Goal: Task Accomplishment & Management: Use online tool/utility

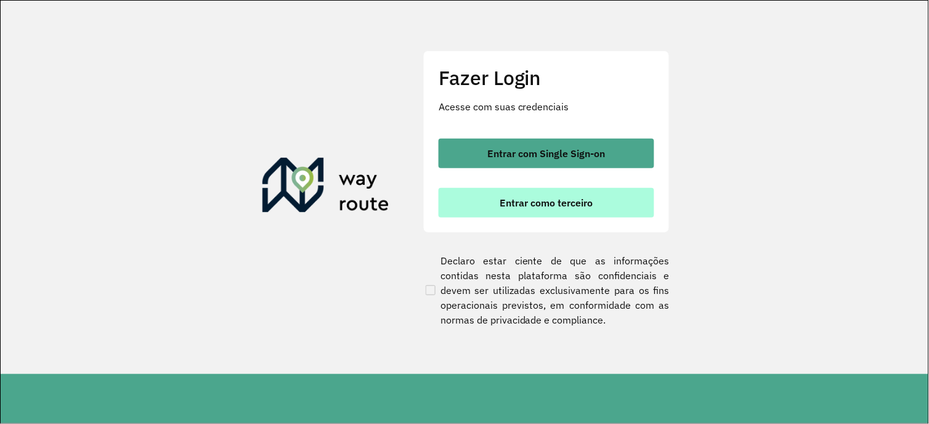
click at [563, 200] on span "Entrar como terceiro" at bounding box center [546, 203] width 93 height 10
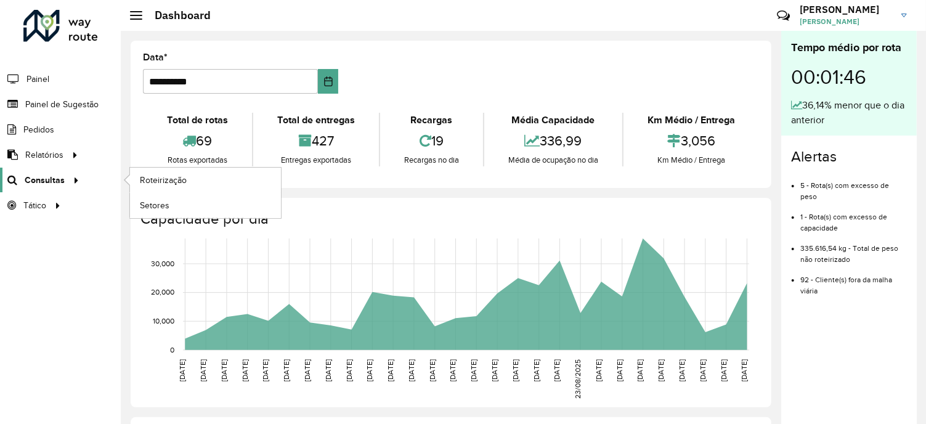
click at [67, 182] on div at bounding box center [74, 180] width 18 height 13
click at [154, 180] on span "Roteirização" at bounding box center [165, 180] width 50 height 13
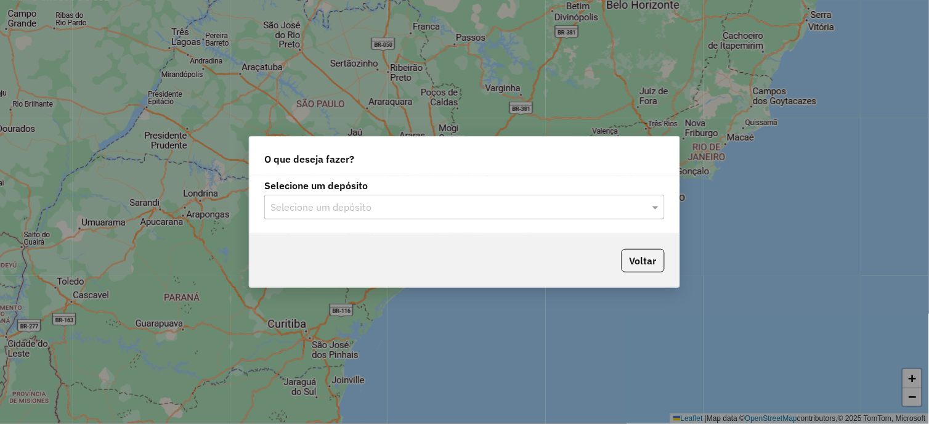
click at [621, 210] on input "text" at bounding box center [453, 207] width 364 height 15
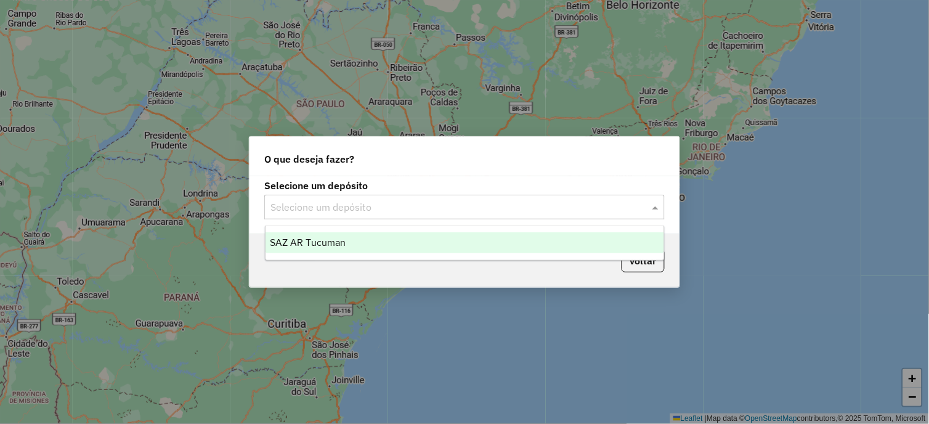
click at [365, 242] on div "SAZ AR Tucuman" at bounding box center [465, 242] width 399 height 21
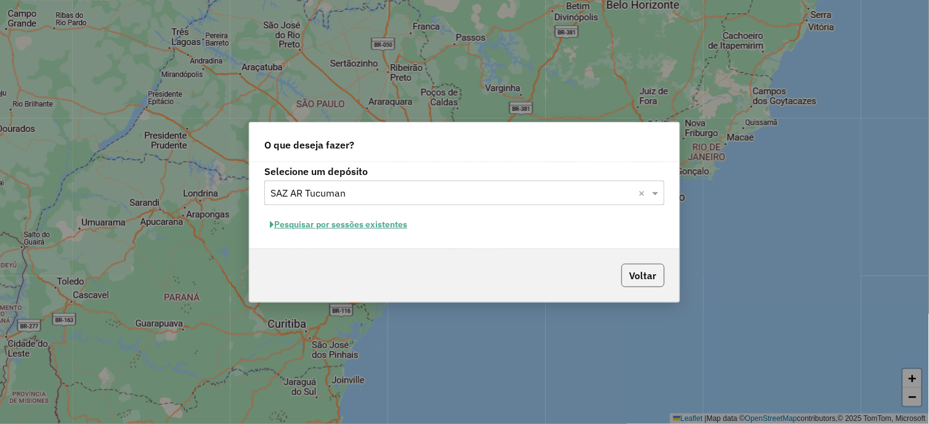
click at [643, 266] on button "Voltar" at bounding box center [643, 275] width 43 height 23
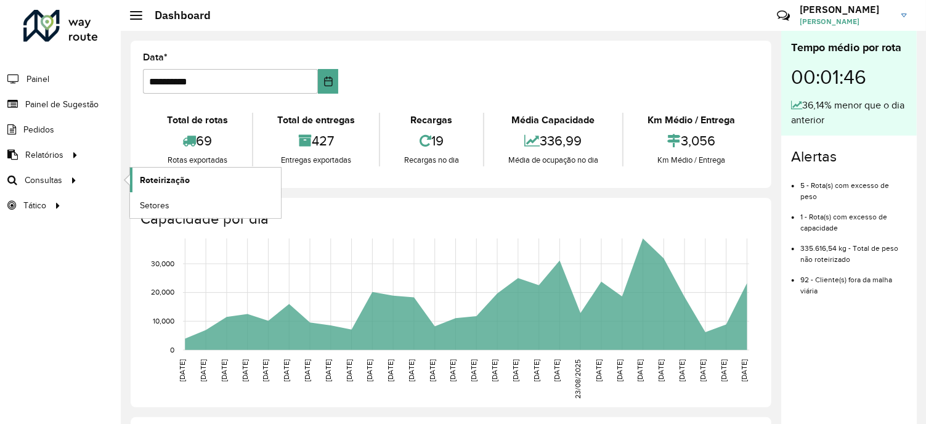
click at [137, 179] on link "Roteirização" at bounding box center [205, 180] width 151 height 25
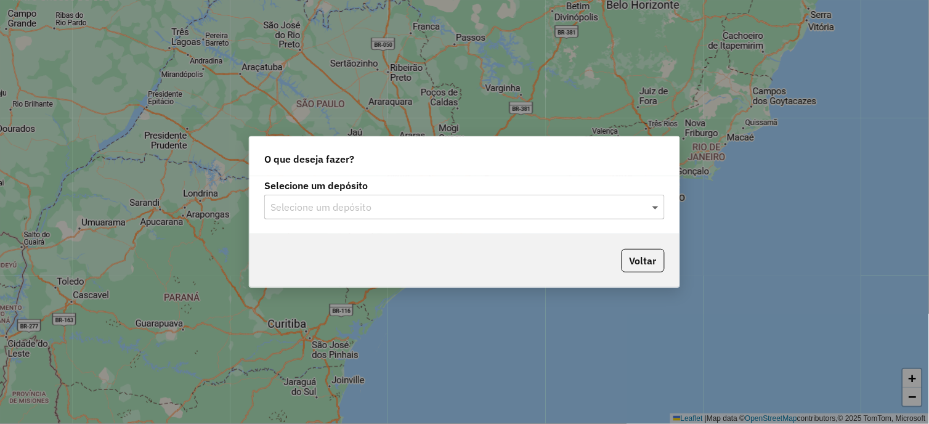
click at [649, 206] on span at bounding box center [656, 207] width 15 height 15
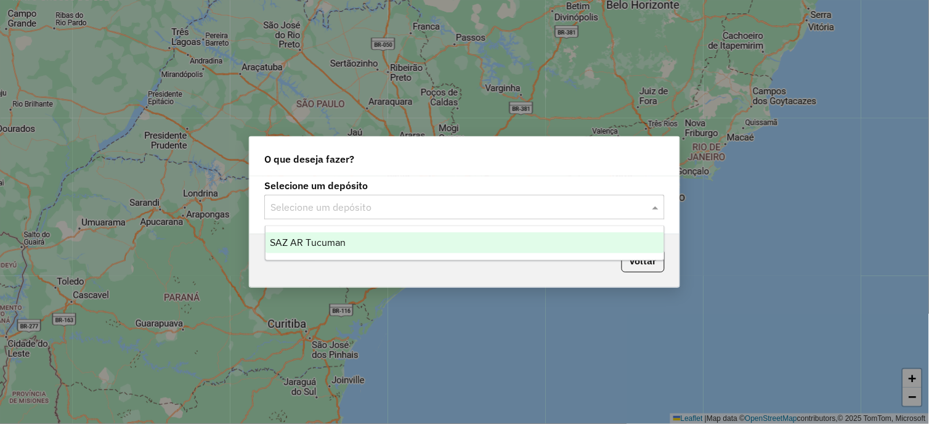
click at [396, 241] on div "SAZ AR Tucuman" at bounding box center [465, 242] width 399 height 21
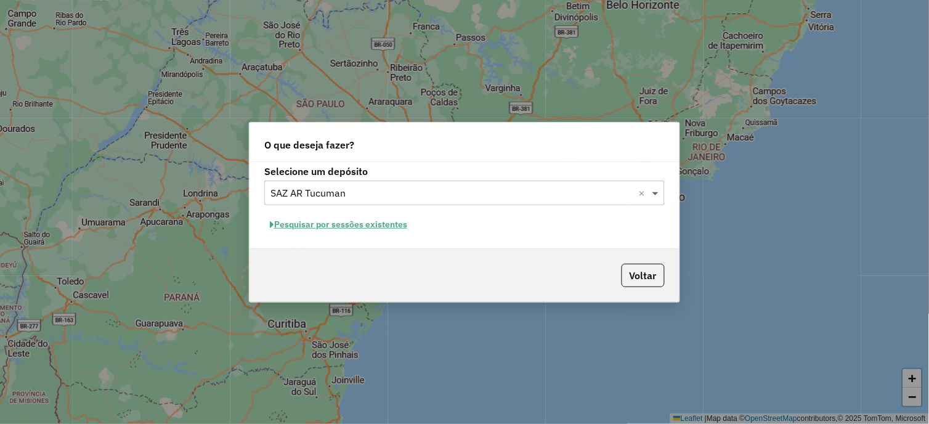
click at [655, 192] on span at bounding box center [656, 192] width 15 height 15
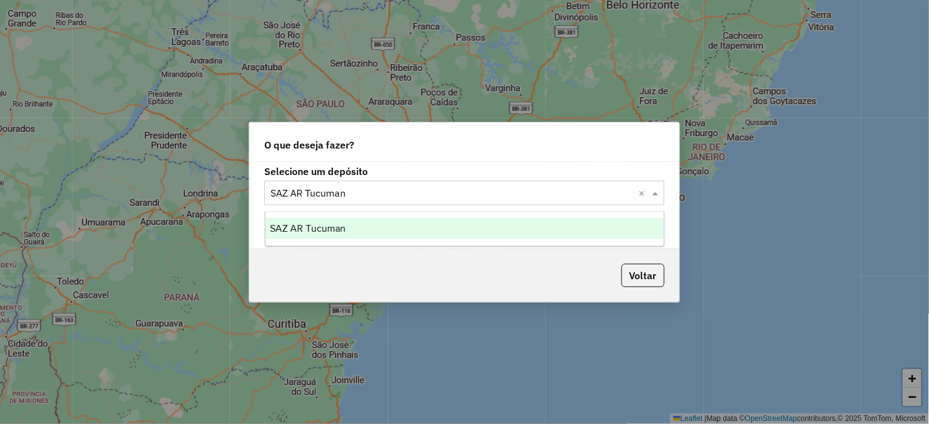
click at [415, 234] on div "SAZ AR Tucuman" at bounding box center [465, 228] width 399 height 21
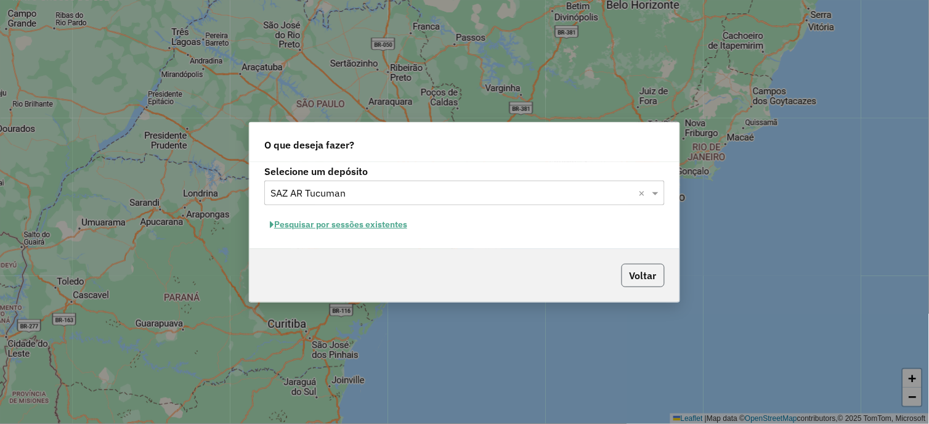
click at [642, 276] on button "Voltar" at bounding box center [643, 275] width 43 height 23
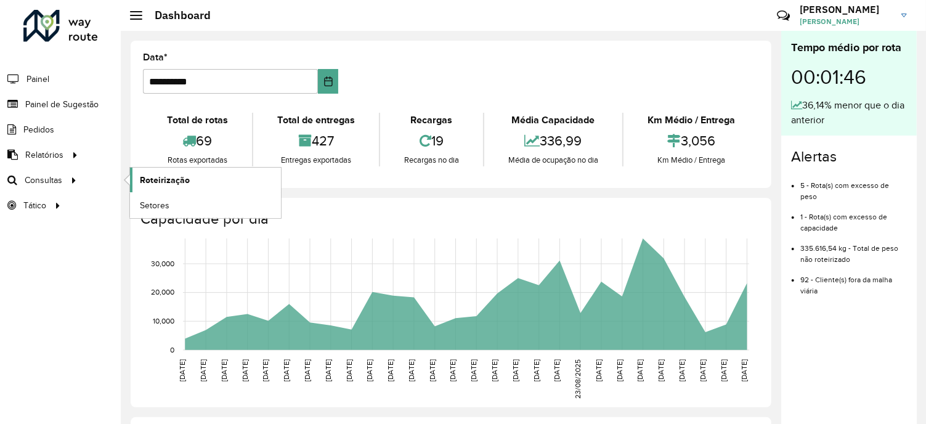
click at [164, 174] on span "Roteirização" at bounding box center [165, 180] width 50 height 13
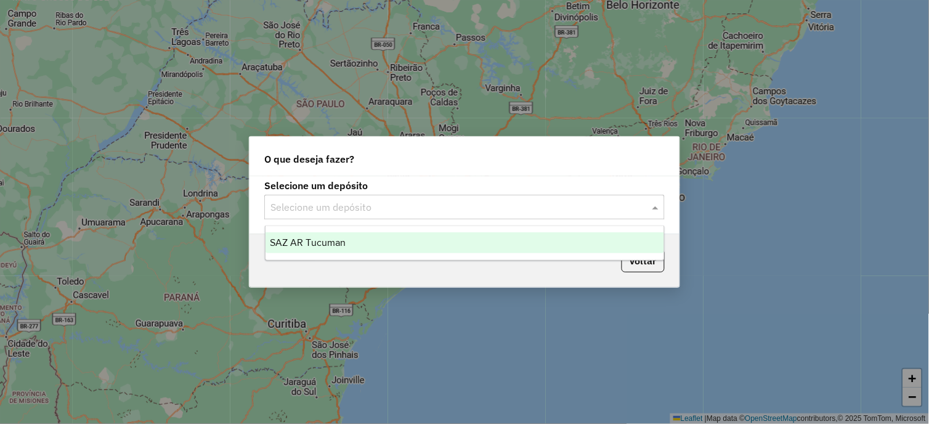
click at [656, 211] on span at bounding box center [656, 207] width 15 height 15
click at [290, 243] on span "SAZ AR Tucuman" at bounding box center [309, 242] width 76 height 10
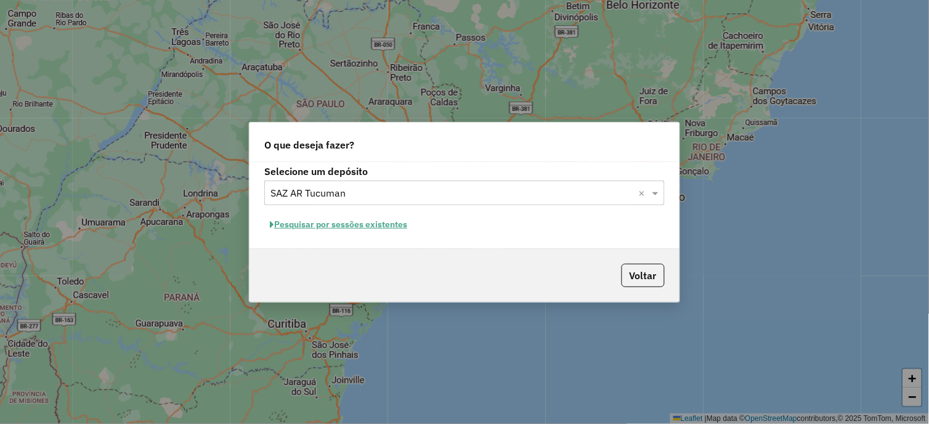
click at [635, 275] on button "Voltar" at bounding box center [643, 275] width 43 height 23
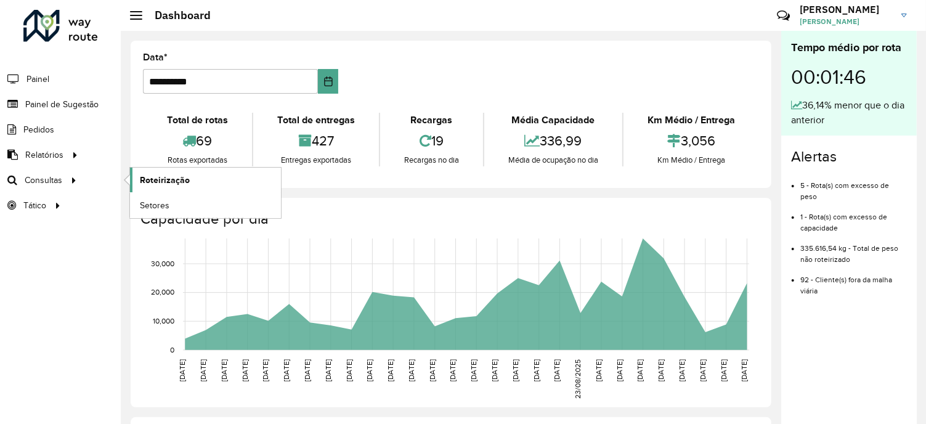
click at [175, 180] on span "Roteirização" at bounding box center [165, 180] width 50 height 13
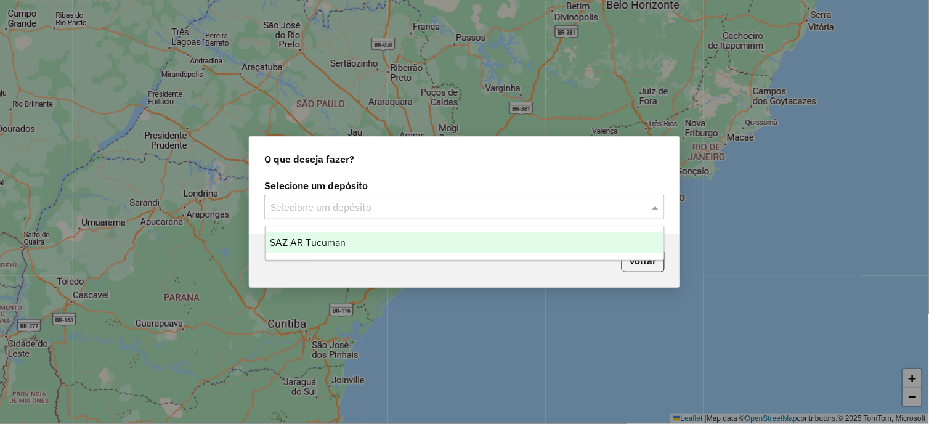
click at [650, 211] on span at bounding box center [656, 207] width 15 height 15
click at [304, 249] on div "SAZ AR Tucuman" at bounding box center [465, 242] width 399 height 21
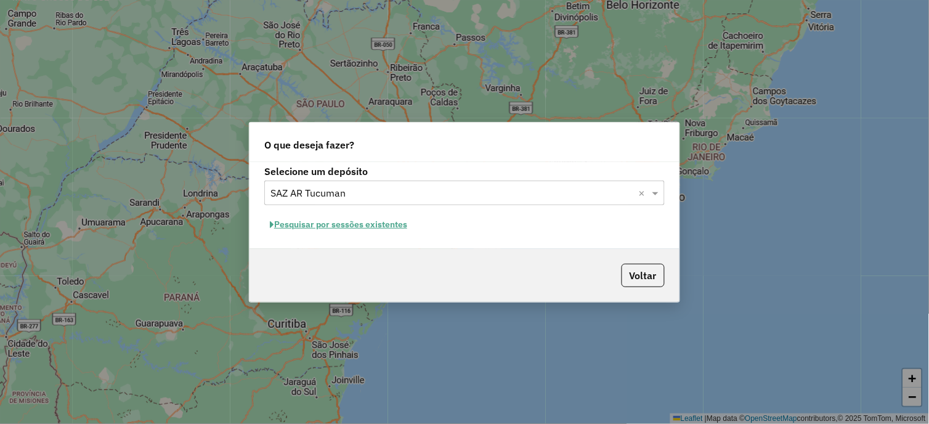
click at [370, 228] on button "Pesquisar por sessões existentes" at bounding box center [338, 224] width 149 height 19
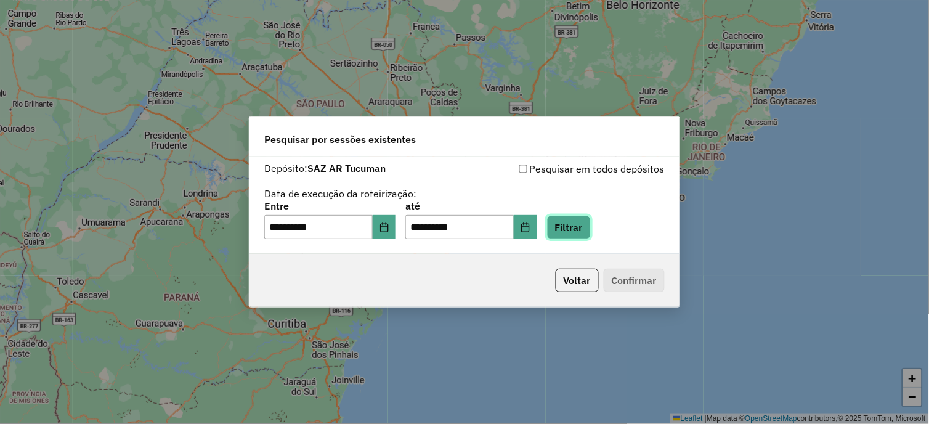
click at [583, 230] on button "Filtrar" at bounding box center [569, 227] width 44 height 23
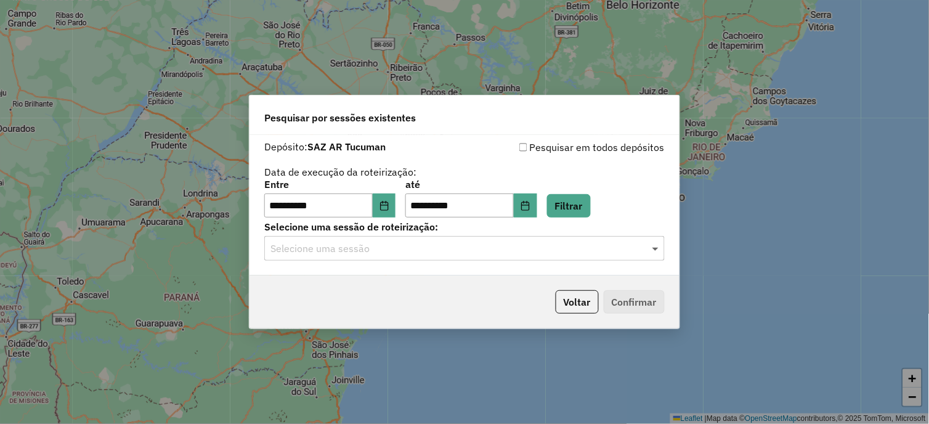
click at [651, 246] on span at bounding box center [656, 248] width 15 height 15
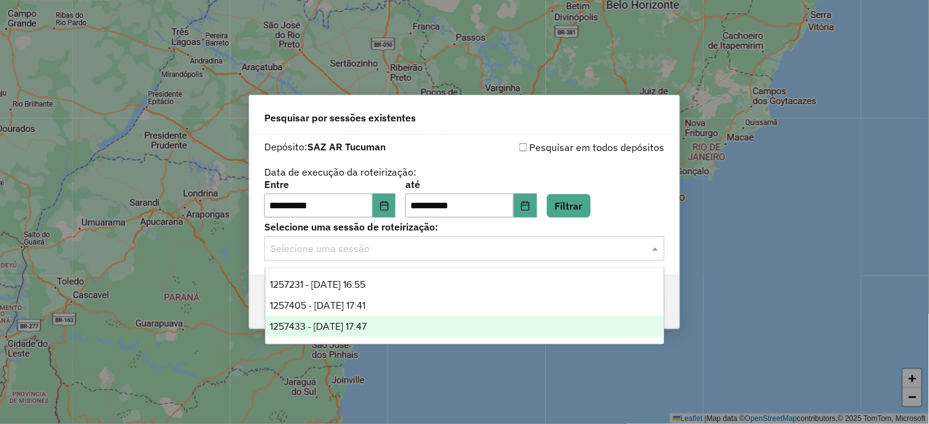
click at [393, 323] on div "1257433 - 02/09/2025 17:47" at bounding box center [465, 326] width 399 height 21
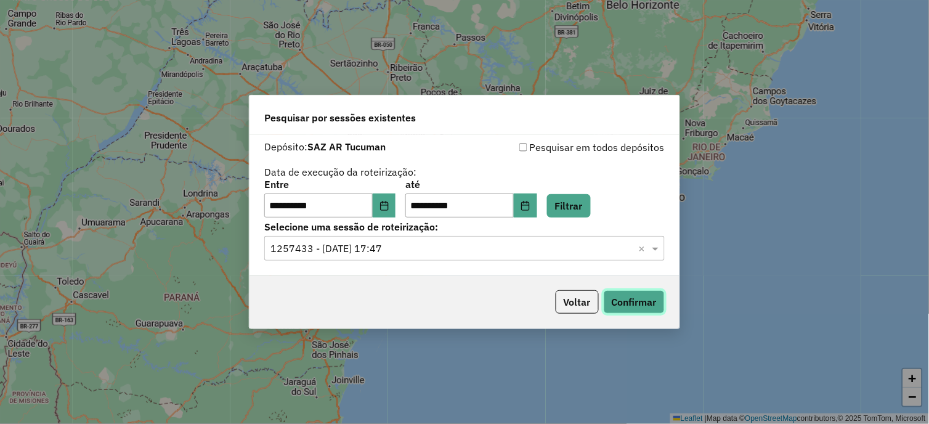
click at [619, 306] on button "Confirmar" at bounding box center [634, 301] width 61 height 23
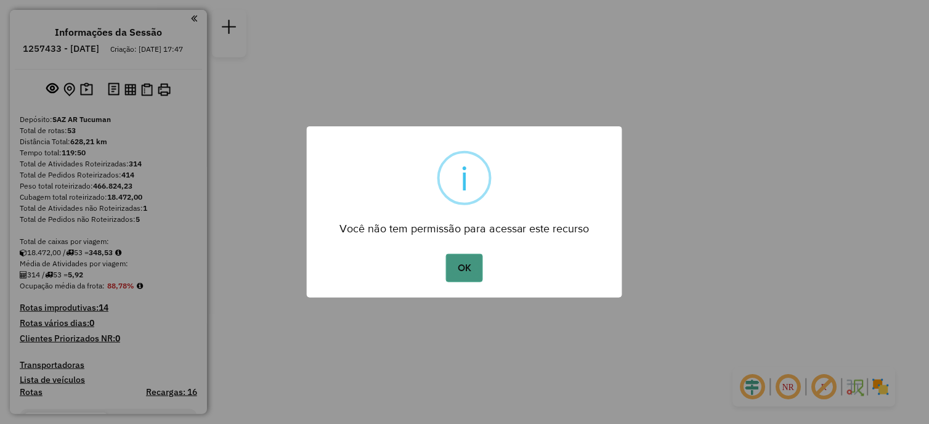
click at [455, 267] on button "OK" at bounding box center [464, 268] width 36 height 28
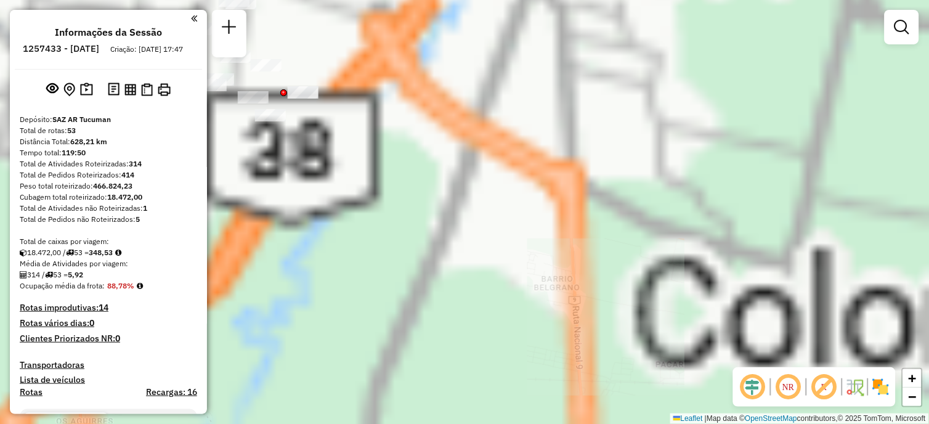
drag, startPoint x: 459, startPoint y: 180, endPoint x: 532, endPoint y: 428, distance: 258.3
click at [532, 423] on html "Aguarde... Pop-up bloqueado! Seu navegador bloqueou automáticamente a abertura …" at bounding box center [464, 212] width 929 height 424
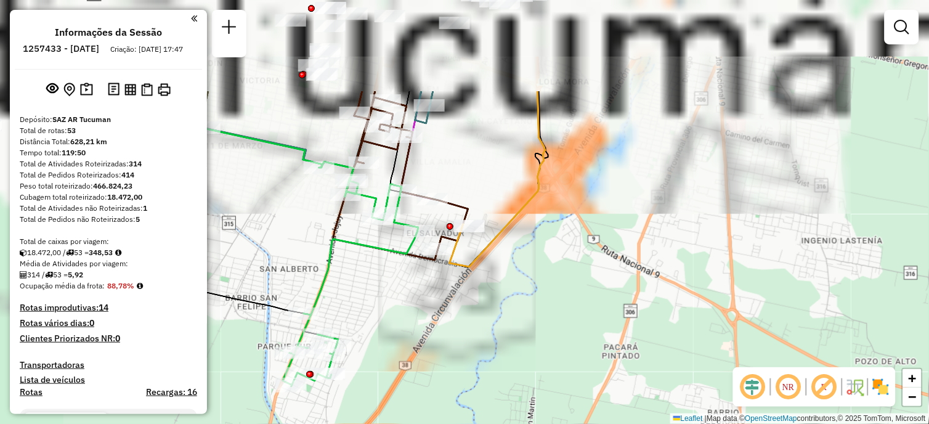
drag, startPoint x: 464, startPoint y: 242, endPoint x: 600, endPoint y: 412, distance: 217.0
click at [636, 423] on html "Aguarde... Pop-up bloqueado! Seu navegador bloqueou automáticamente a abertura …" at bounding box center [464, 212] width 929 height 424
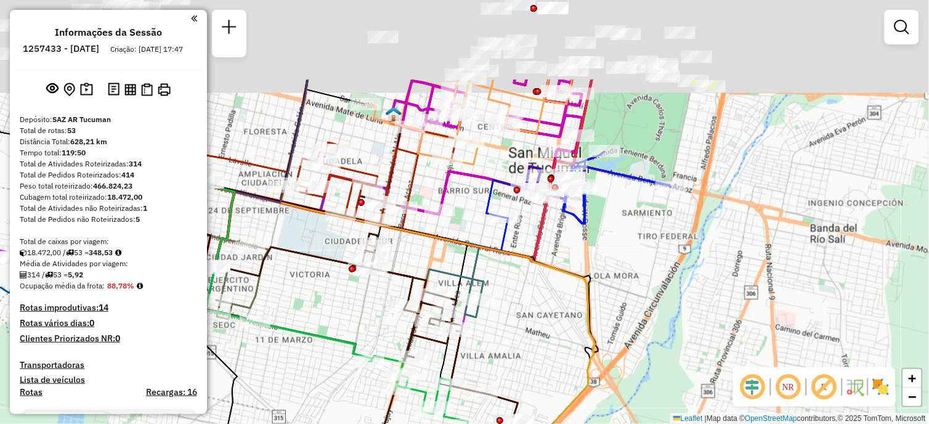
drag, startPoint x: 495, startPoint y: 230, endPoint x: 531, endPoint y: 328, distance: 104.3
click at [534, 360] on div "Janela de atendimento Grade de atendimento Capacidade Transportadoras Veículos …" at bounding box center [464, 212] width 929 height 424
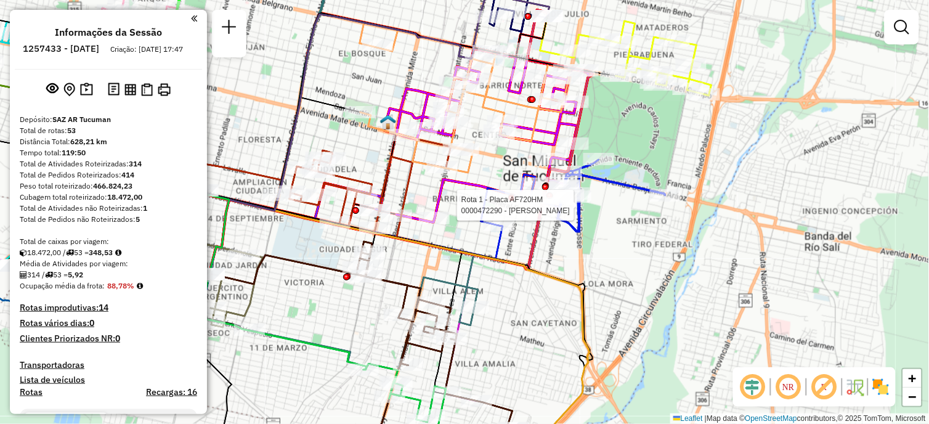
select select "**********"
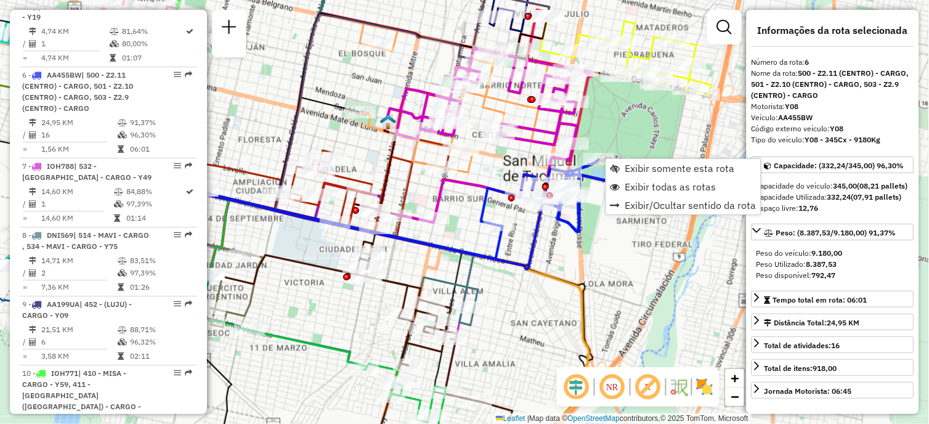
scroll to position [816, 0]
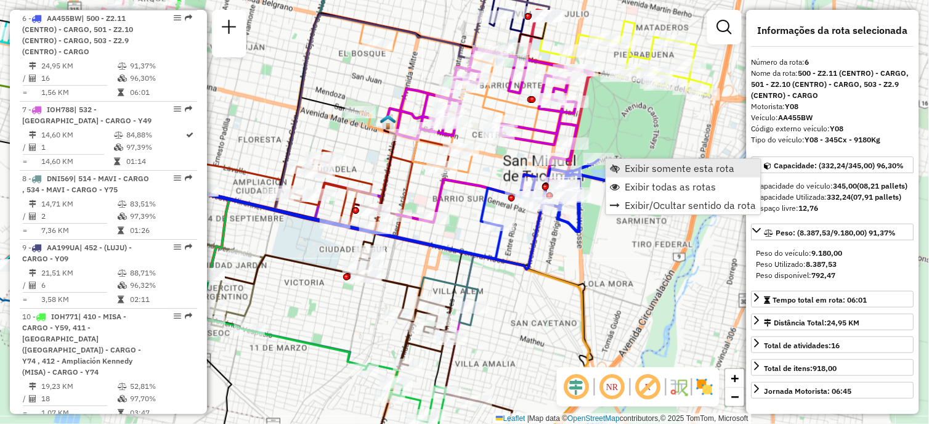
click at [638, 170] on span "Exibir somente esta rota" at bounding box center [680, 168] width 110 height 10
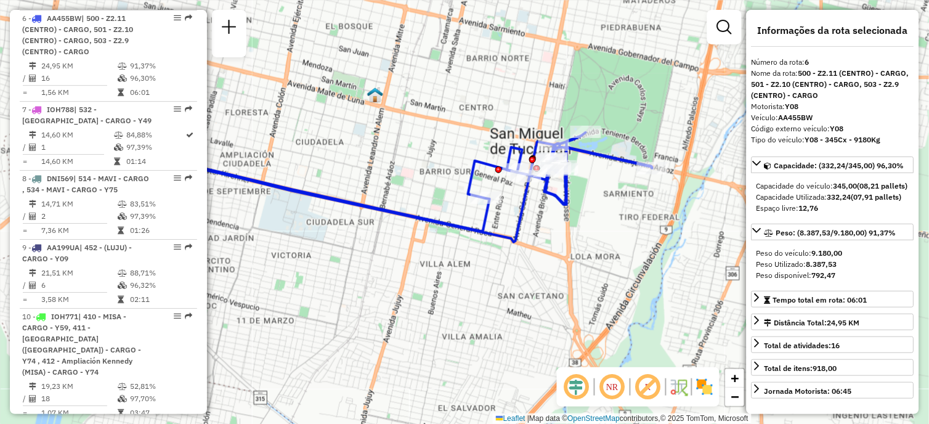
drag, startPoint x: 621, startPoint y: 242, endPoint x: 545, endPoint y: 217, distance: 79.9
click at [545, 217] on div "Janela de atendimento Grade de atendimento Capacidade Transportadoras Veículos …" at bounding box center [464, 212] width 929 height 424
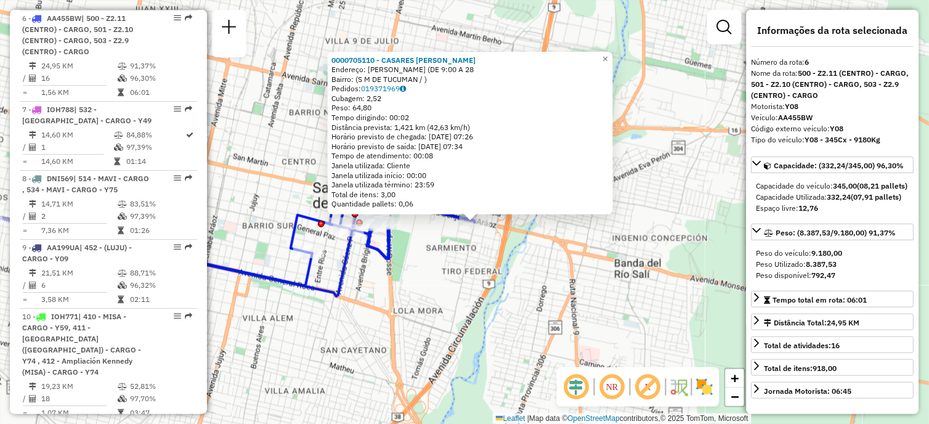
drag, startPoint x: 410, startPoint y: 274, endPoint x: 420, endPoint y: 285, distance: 14.4
click at [420, 285] on div "0000705110 - CASARES [PERSON_NAME]: [PERSON_NAME] (DE 9:00 A 28 Bairro: (S M DE…" at bounding box center [464, 212] width 929 height 424
click at [608, 53] on span "×" at bounding box center [606, 58] width 6 height 10
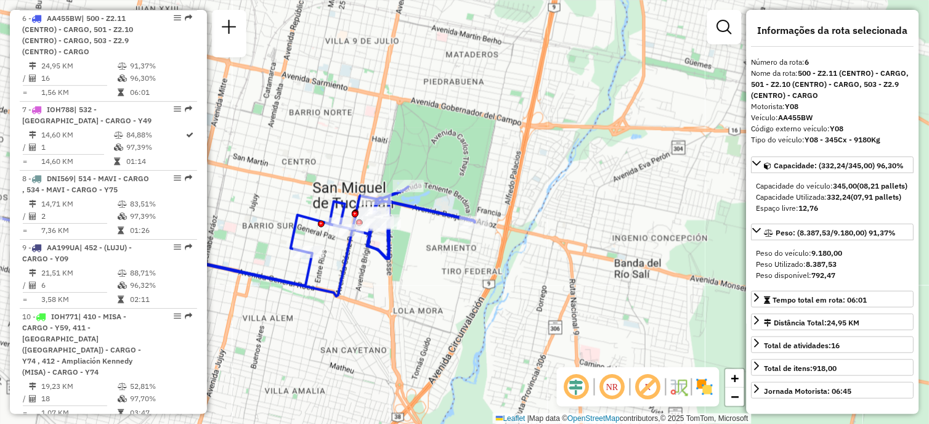
scroll to position [68, 0]
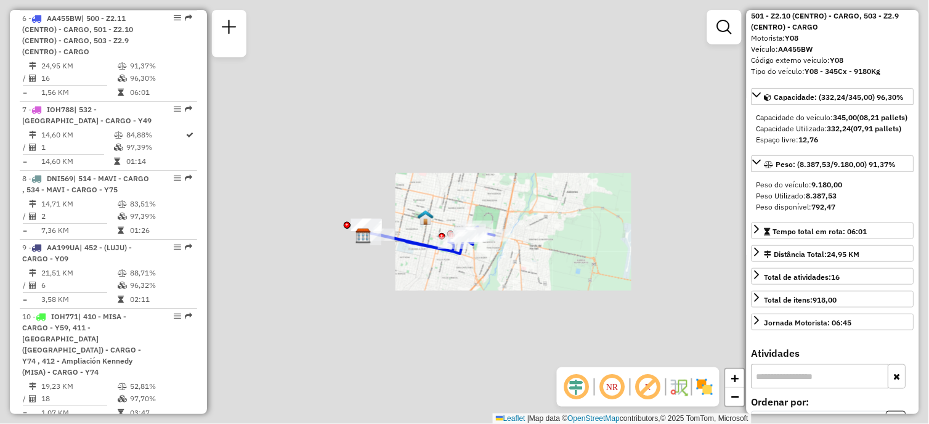
drag, startPoint x: 398, startPoint y: 281, endPoint x: 444, endPoint y: 275, distance: 46.6
click at [444, 275] on div "Janela de atendimento Grade de atendimento Capacidade Transportadoras Veículos …" at bounding box center [464, 212] width 929 height 424
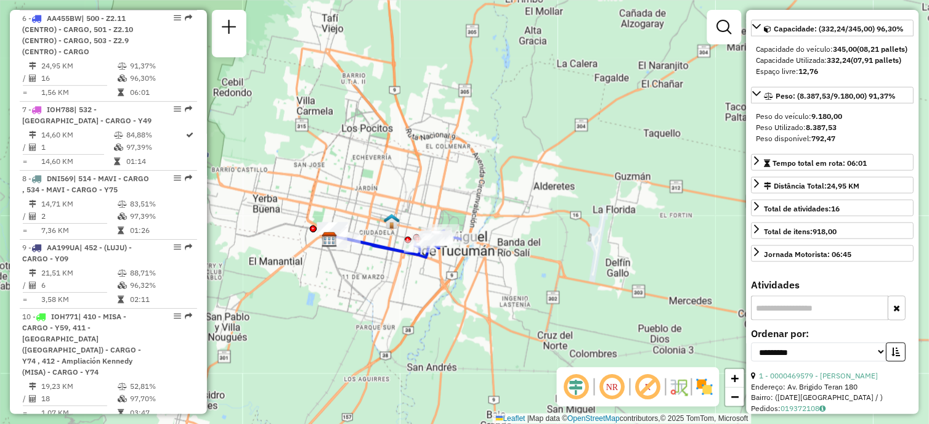
scroll to position [205, 0]
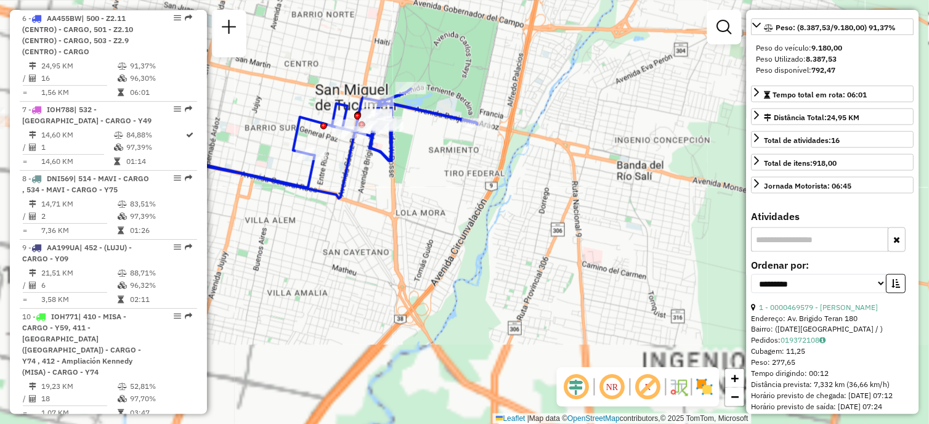
drag, startPoint x: 386, startPoint y: 307, endPoint x: 614, endPoint y: 183, distance: 259.5
click at [614, 183] on div "Janela de atendimento Grade de atendimento Capacidade Transportadoras Veículos …" at bounding box center [464, 212] width 929 height 424
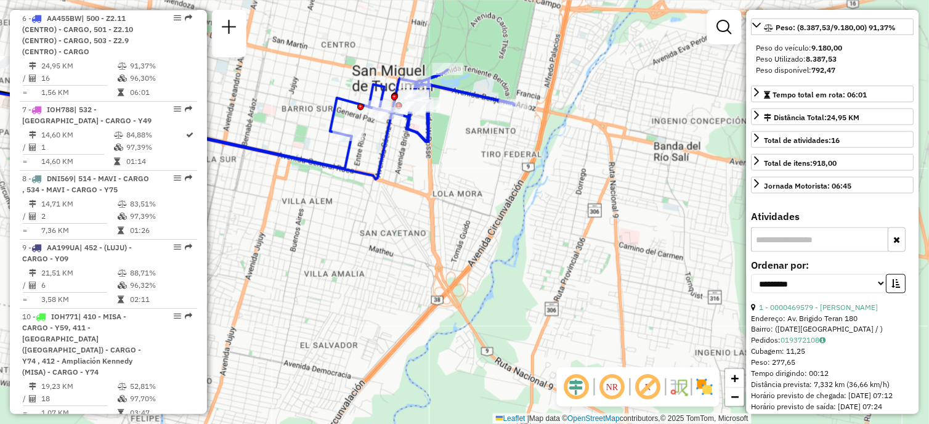
drag, startPoint x: 423, startPoint y: 203, endPoint x: 527, endPoint y: 260, distance: 119.1
click at [531, 260] on div "Janela de atendimento Grade de atendimento Capacidade Transportadoras Veículos …" at bounding box center [464, 212] width 929 height 424
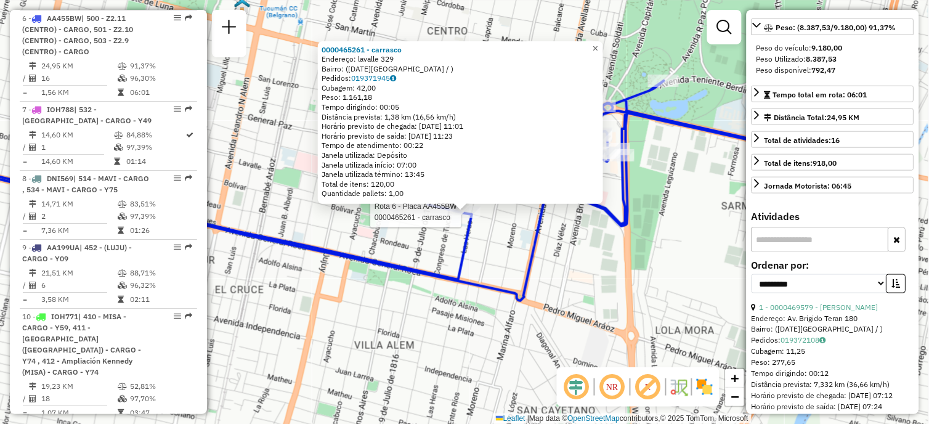
click at [598, 46] on span "×" at bounding box center [596, 48] width 6 height 10
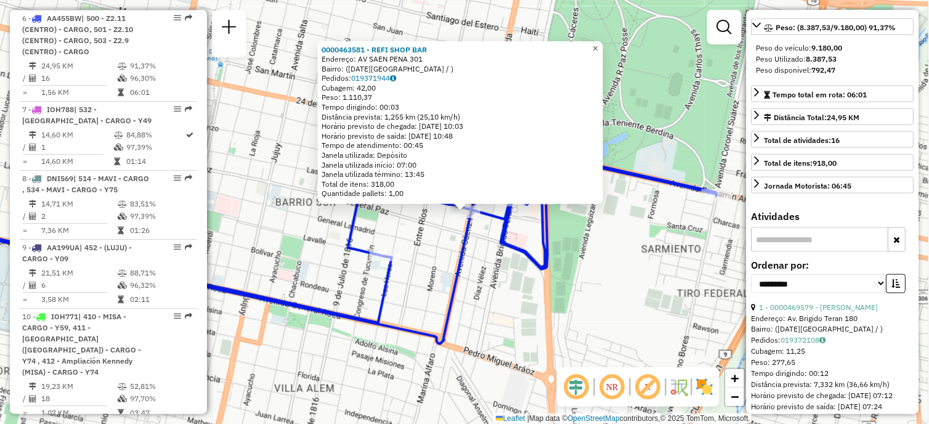
click at [598, 46] on span "×" at bounding box center [596, 48] width 6 height 10
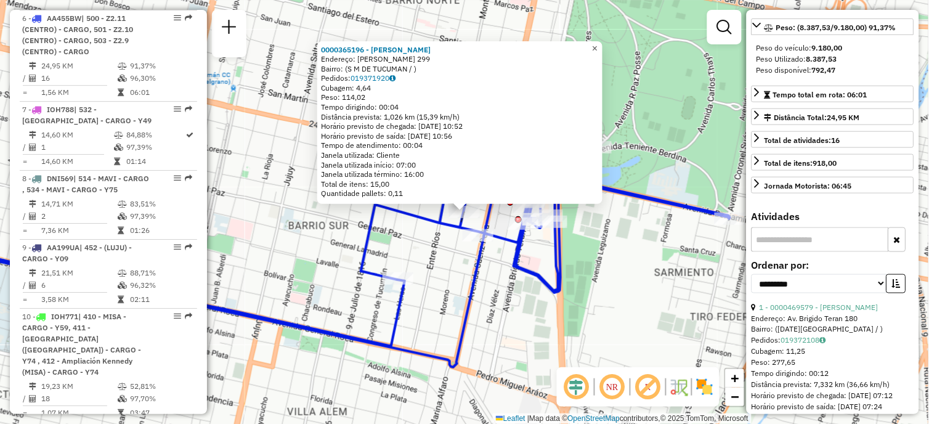
click at [598, 46] on span "×" at bounding box center [595, 48] width 6 height 10
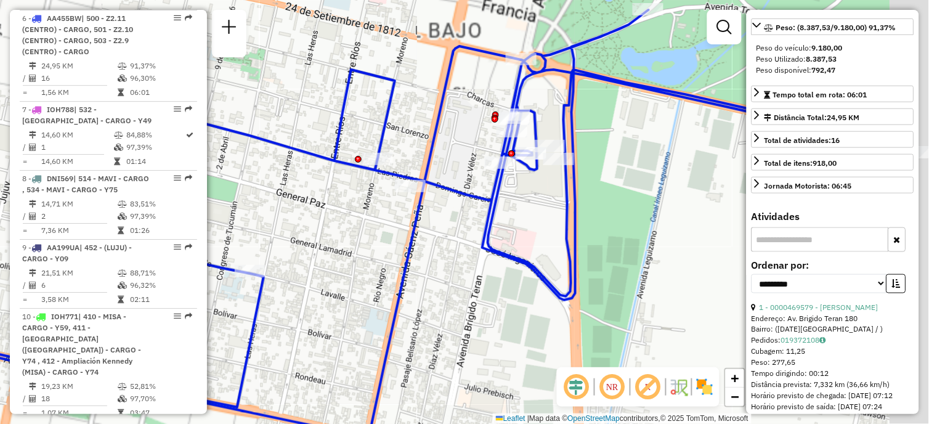
drag, startPoint x: 519, startPoint y: 237, endPoint x: 402, endPoint y: 238, distance: 117.1
click at [402, 238] on div "Janela de atendimento Grade de atendimento Capacidade Transportadoras Veículos …" at bounding box center [464, 212] width 929 height 424
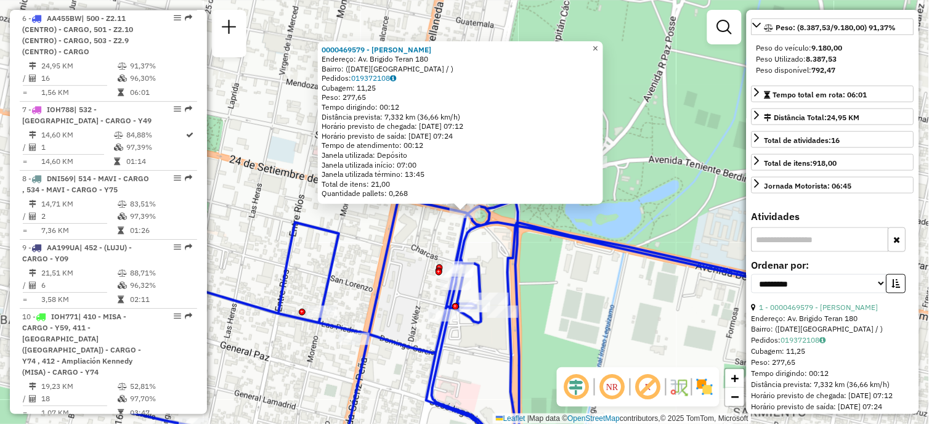
click at [598, 43] on span "×" at bounding box center [596, 48] width 6 height 10
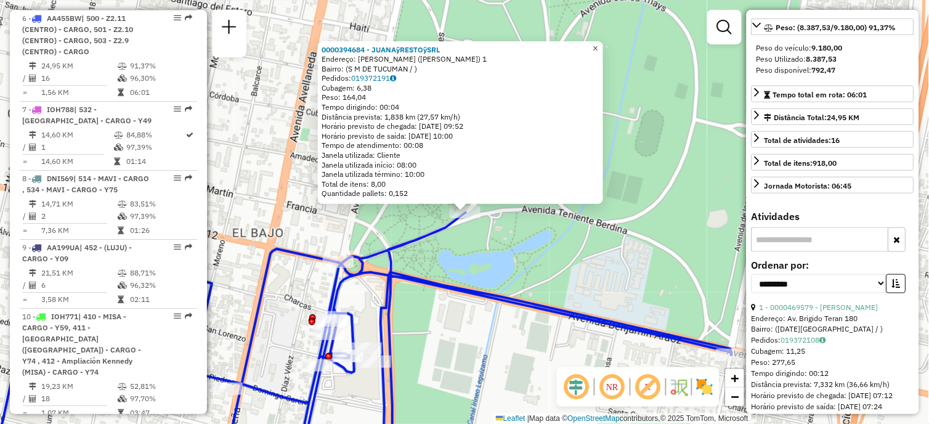
click at [598, 44] on span "×" at bounding box center [596, 48] width 6 height 10
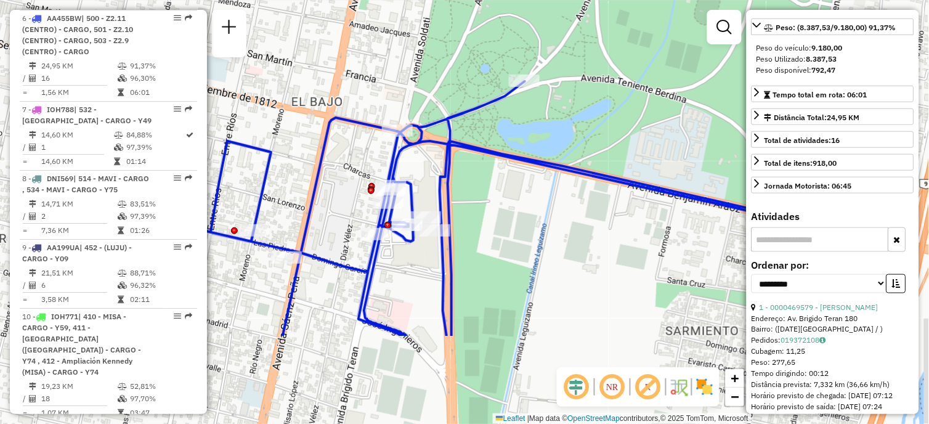
drag, startPoint x: 500, startPoint y: 279, endPoint x: 587, endPoint y: 123, distance: 178.5
click at [587, 123] on div "Janela de atendimento Grade de atendimento Capacidade Transportadoras Veículos …" at bounding box center [464, 212] width 929 height 424
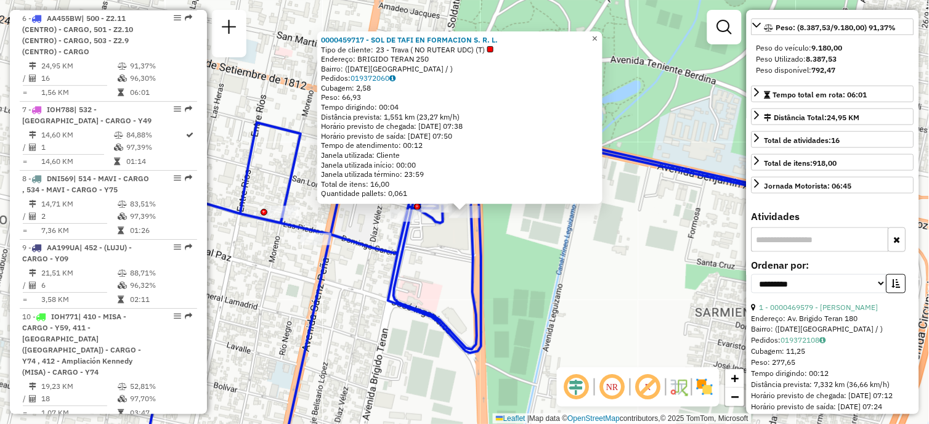
click at [598, 36] on span "×" at bounding box center [595, 38] width 6 height 10
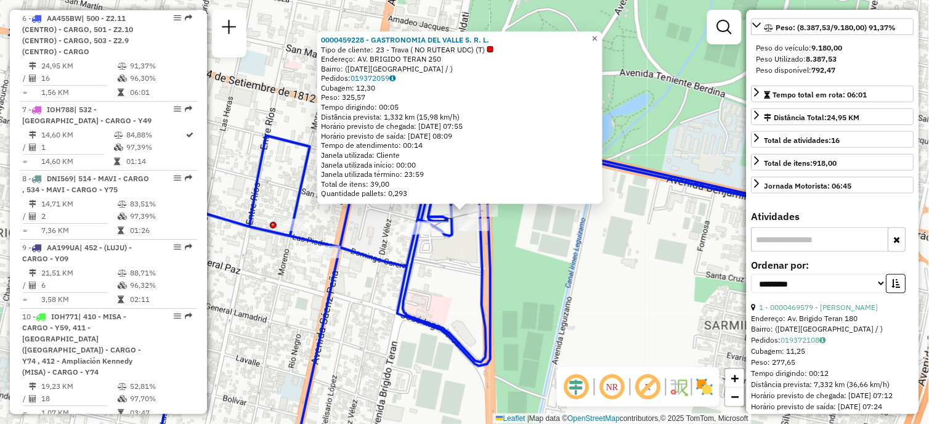
click at [598, 35] on span "×" at bounding box center [595, 38] width 6 height 10
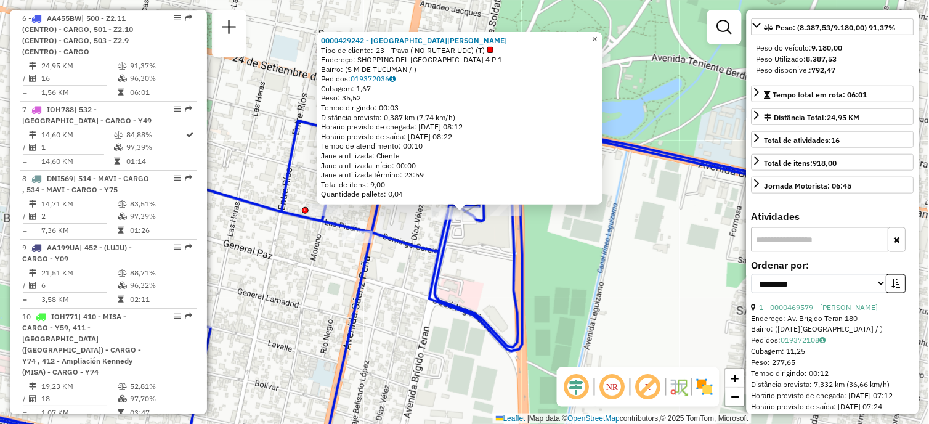
click at [598, 35] on span "×" at bounding box center [595, 39] width 6 height 10
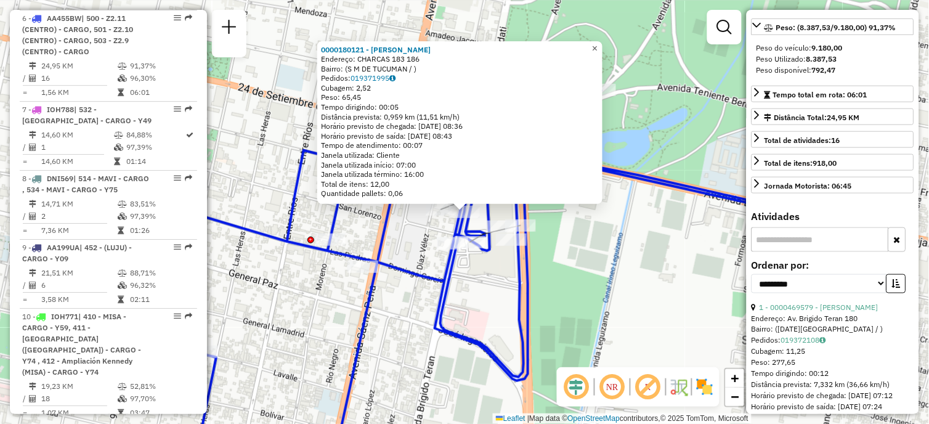
click at [603, 45] on link "×" at bounding box center [595, 48] width 15 height 15
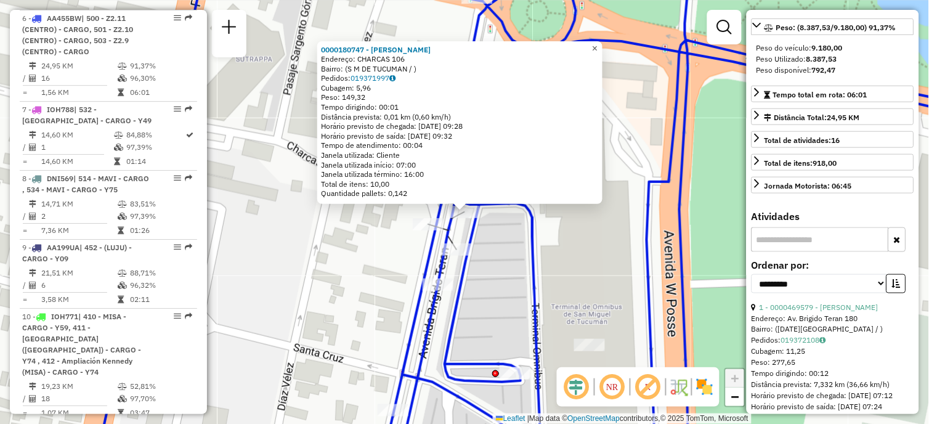
click at [598, 46] on span "×" at bounding box center [595, 48] width 6 height 10
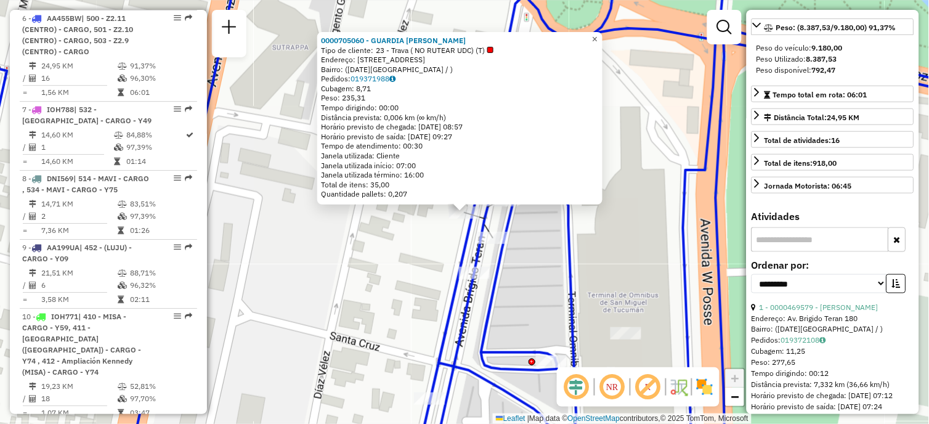
click at [598, 38] on span "×" at bounding box center [595, 39] width 6 height 10
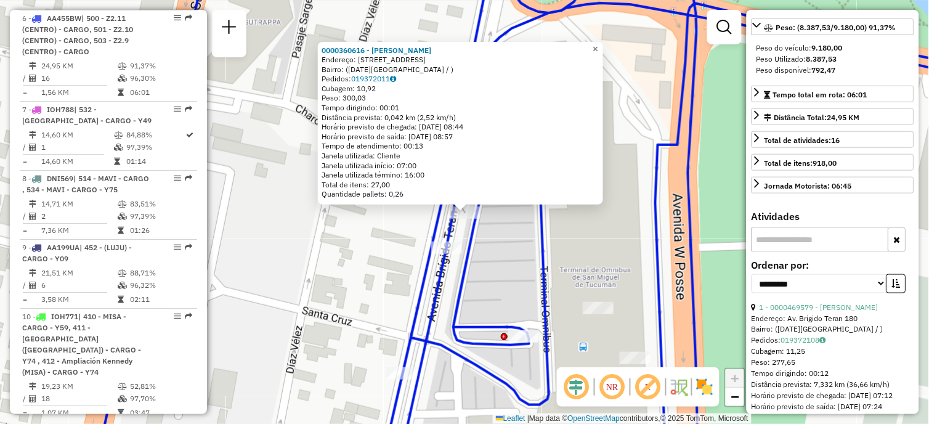
click at [598, 44] on span "×" at bounding box center [596, 48] width 6 height 10
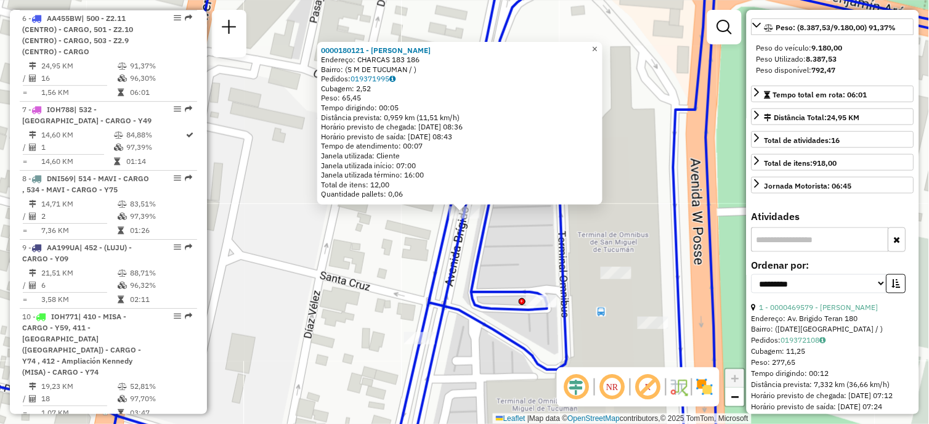
click at [598, 45] on span "×" at bounding box center [595, 48] width 6 height 10
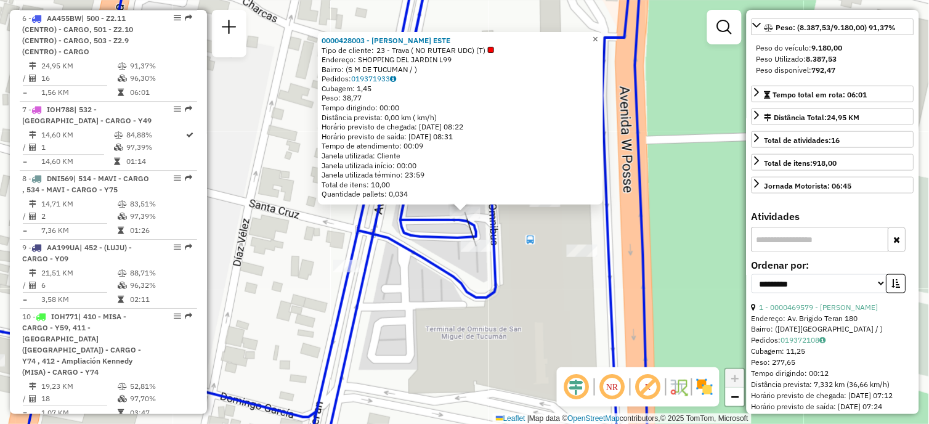
click at [598, 37] on span "×" at bounding box center [596, 39] width 6 height 10
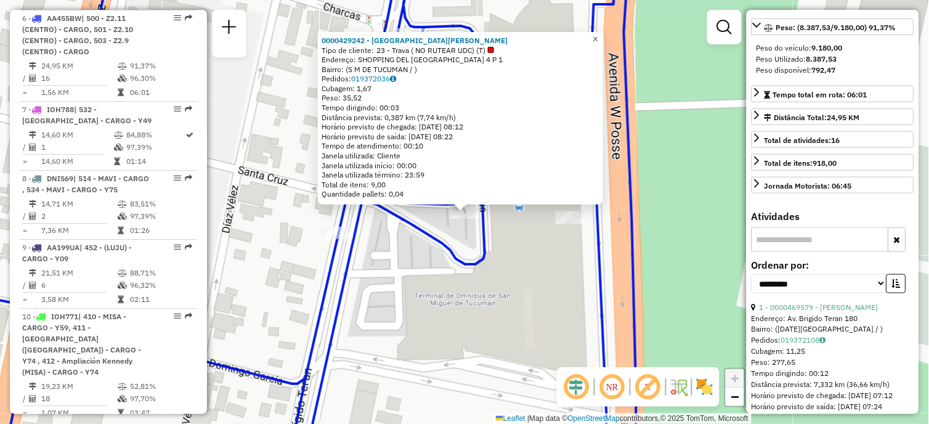
click at [598, 35] on span "×" at bounding box center [596, 39] width 6 height 10
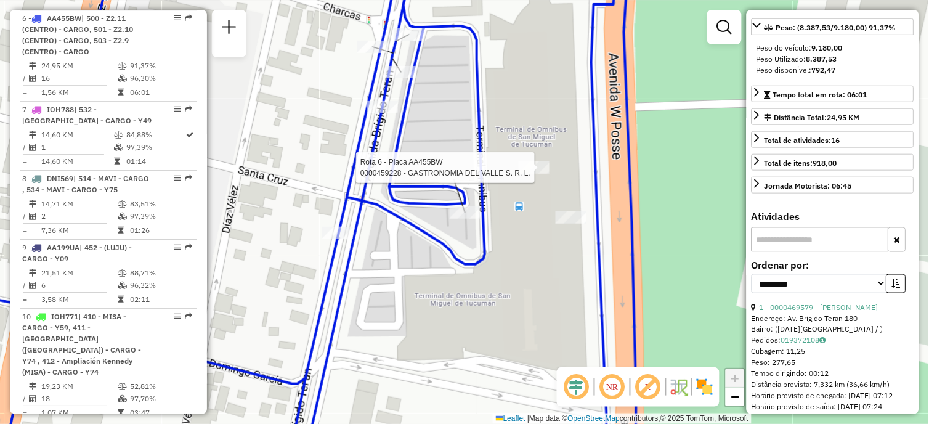
click at [532, 174] on div at bounding box center [534, 167] width 31 height 12
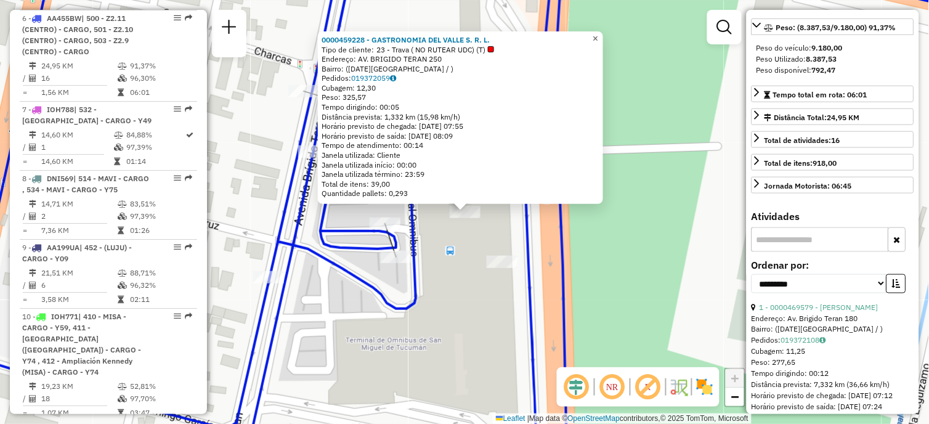
click at [598, 37] on span "×" at bounding box center [596, 38] width 6 height 10
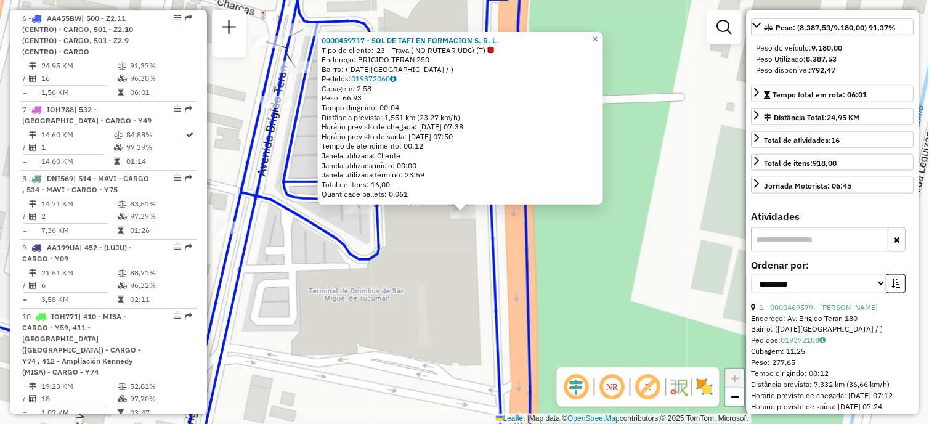
click at [603, 35] on link "×" at bounding box center [595, 39] width 15 height 15
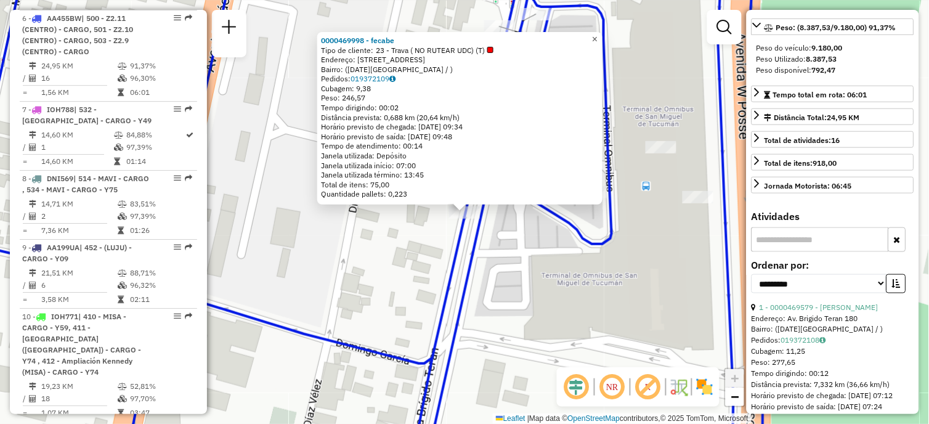
click at [598, 34] on span "×" at bounding box center [595, 39] width 6 height 10
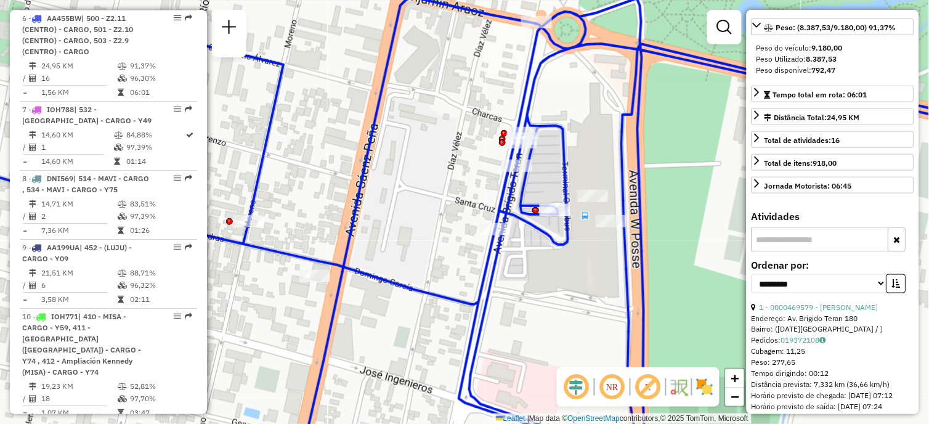
drag, startPoint x: 621, startPoint y: 319, endPoint x: 596, endPoint y: 297, distance: 33.2
click at [596, 297] on div "Janela de atendimento Grade de atendimento Capacidade Transportadoras Veículos …" at bounding box center [464, 212] width 929 height 424
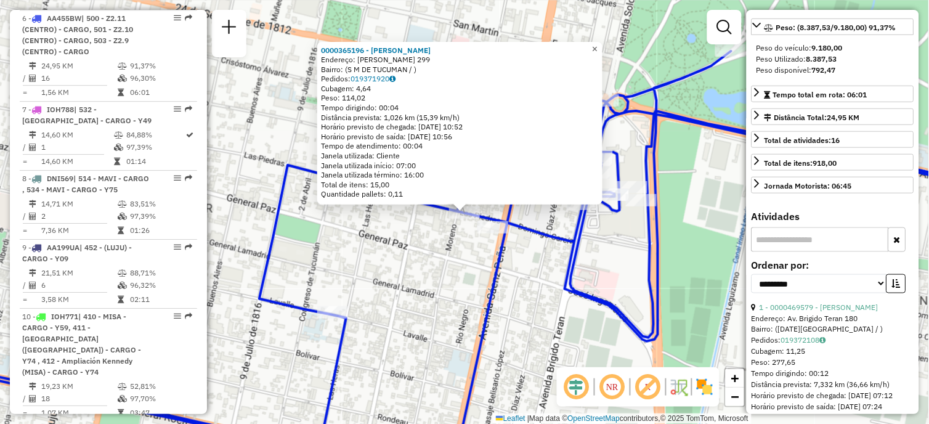
click at [598, 43] on span "×" at bounding box center [595, 48] width 6 height 10
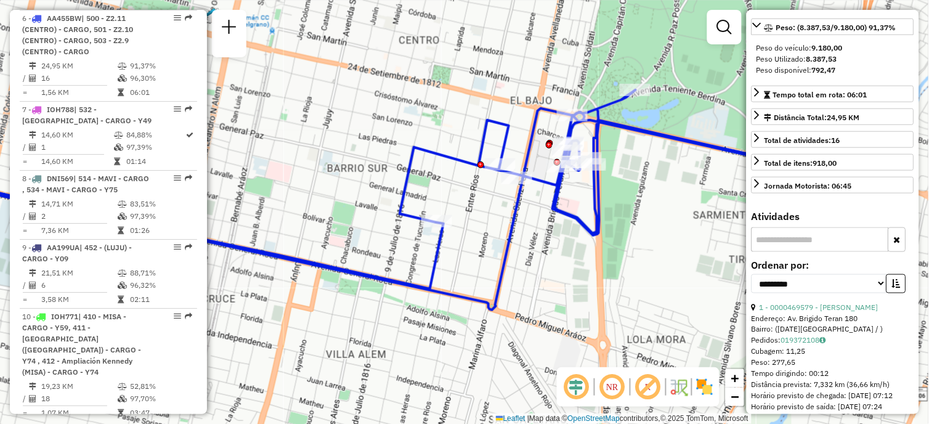
drag, startPoint x: 493, startPoint y: 324, endPoint x: 515, endPoint y: 237, distance: 89.5
click at [515, 237] on icon at bounding box center [250, 209] width 643 height 202
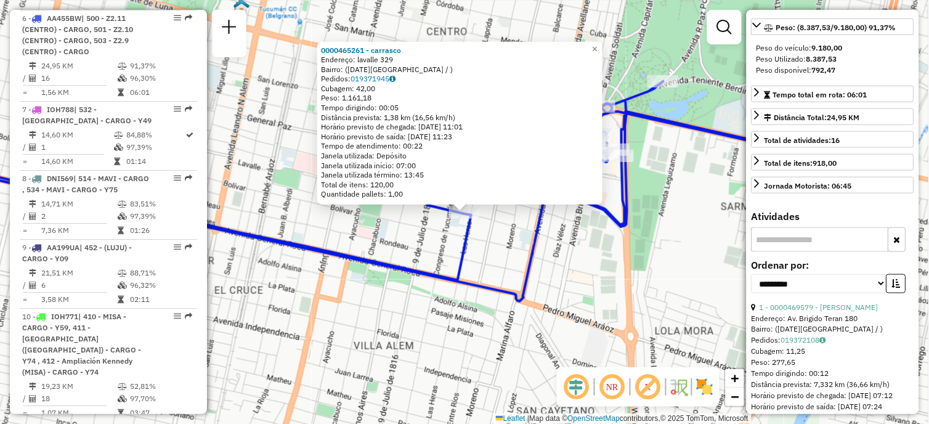
click at [632, 255] on div "0000465261 - [PERSON_NAME]: lavalle 329 Bairro: ([DATE][GEOGRAPHIC_DATA] / ) Pe…" at bounding box center [464, 212] width 929 height 424
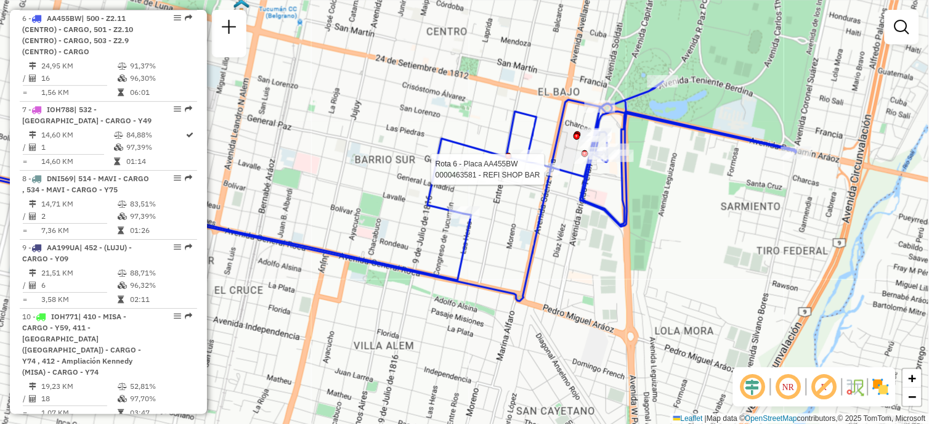
select select "**********"
